Goal: Navigation & Orientation: Find specific page/section

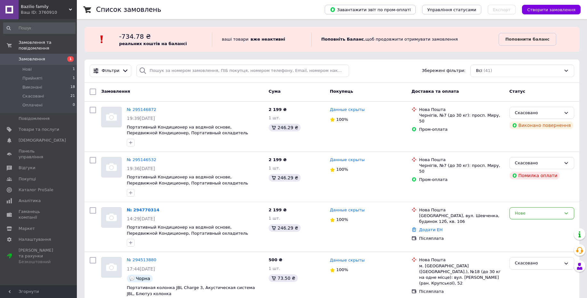
click at [34, 11] on div "Ваш ID: 3760910" at bounding box center [49, 13] width 56 height 6
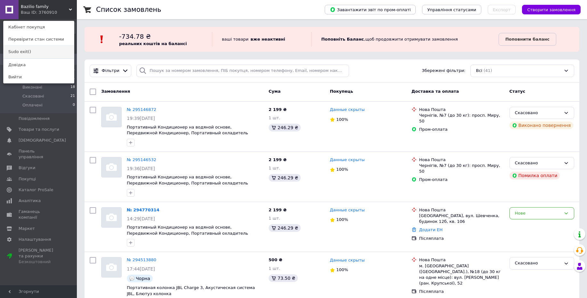
click at [33, 53] on link "Sudo exit()" at bounding box center [39, 52] width 70 height 12
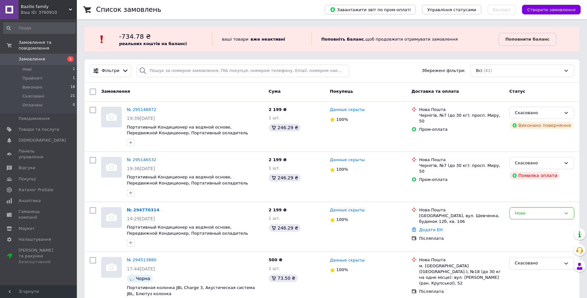
click at [37, 10] on div "Ваш ID: 3760910" at bounding box center [49, 13] width 56 height 6
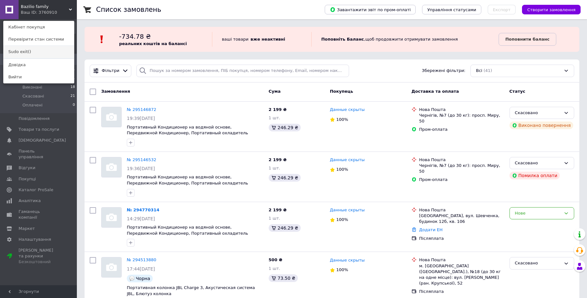
click at [37, 52] on link "Sudo exit()" at bounding box center [39, 52] width 70 height 12
